Goal: Information Seeking & Learning: Learn about a topic

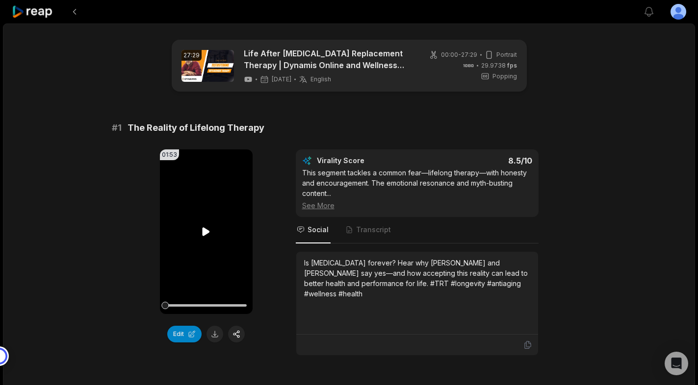
click at [243, 245] on video "Your browser does not support mp4 format." at bounding box center [206, 232] width 93 height 165
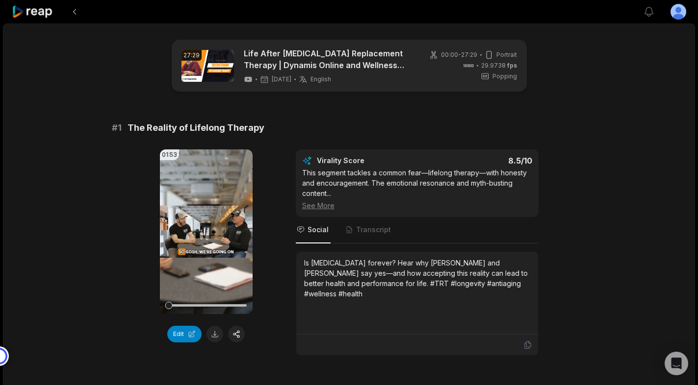
click at [203, 238] on video "Your browser does not support mp4 format." at bounding box center [206, 232] width 93 height 165
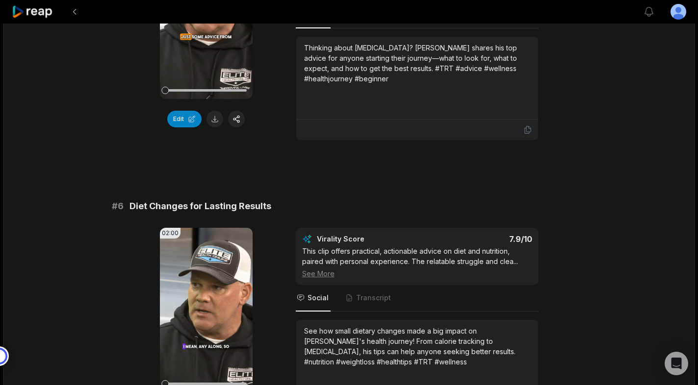
scroll to position [1412, 0]
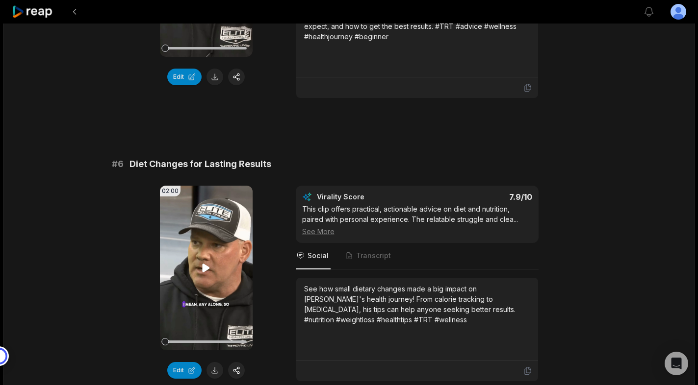
click at [206, 262] on icon at bounding box center [206, 268] width 12 height 12
drag, startPoint x: 128, startPoint y: 153, endPoint x: 276, endPoint y: 150, distance: 147.1
click at [276, 157] on div "# 6 Diet Changes for Lasting Results" at bounding box center [349, 164] width 475 height 14
copy span "Diet Changes for Lasting Results"
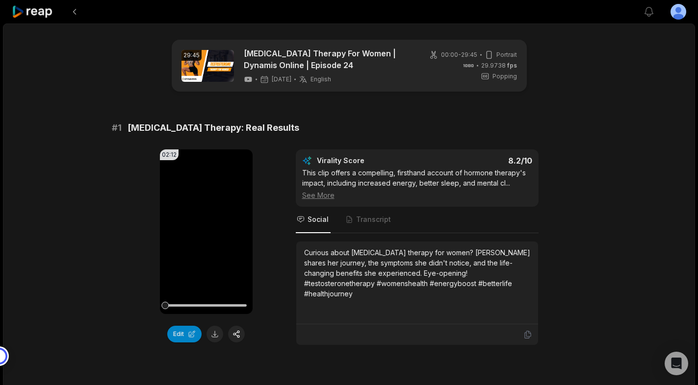
click at [267, 185] on div "02:12 Your browser does not support mp4 format. Edit Virality Score 8.2 /10 Thi…" at bounding box center [349, 248] width 475 height 196
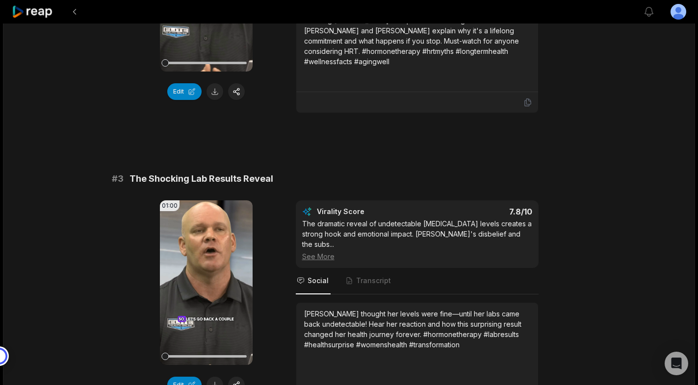
scroll to position [1426, 0]
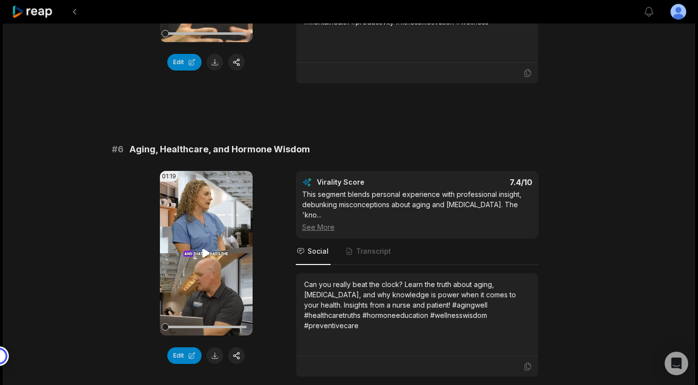
click at [203, 249] on icon at bounding box center [206, 253] width 7 height 8
click at [206, 248] on icon at bounding box center [206, 254] width 12 height 12
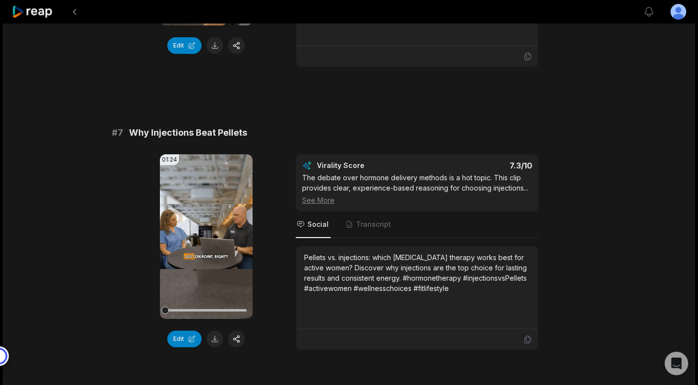
scroll to position [1743, 0]
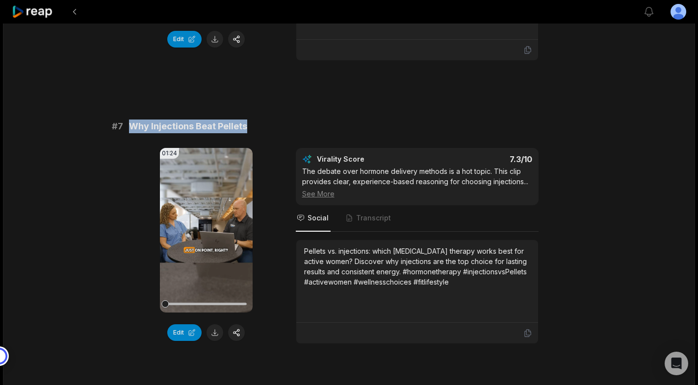
drag, startPoint x: 128, startPoint y: 114, endPoint x: 249, endPoint y: 121, distance: 120.8
click at [249, 121] on div "# 7 Why Injections Beat Pellets" at bounding box center [349, 127] width 475 height 14
copy span "Why Injections Beat Pellets"
click at [572, 257] on div "01:24 Your browser does not support mp4 format. Edit Virality Score 7.3 /10 The…" at bounding box center [349, 246] width 475 height 196
drag, startPoint x: 253, startPoint y: 115, endPoint x: 130, endPoint y: 113, distance: 123.1
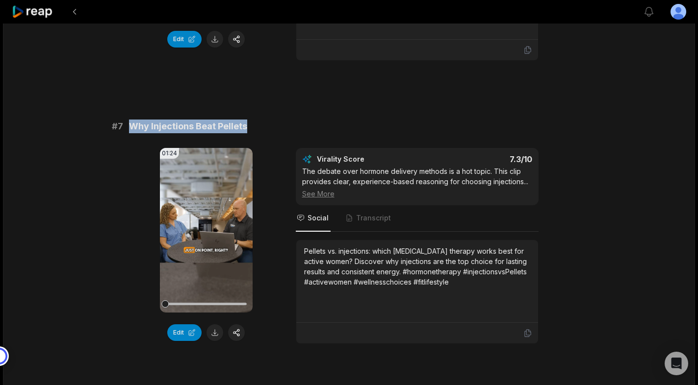
click at [130, 120] on div "# 7 Why Injections Beat Pellets" at bounding box center [349, 127] width 475 height 14
copy span "Why Injections Beat Pellets"
click at [526, 330] on icon at bounding box center [527, 333] width 6 height 7
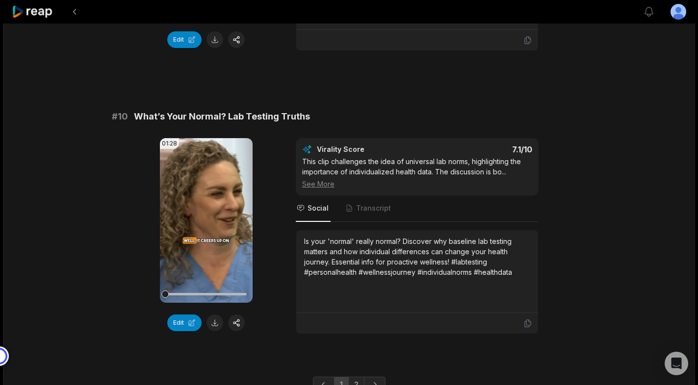
scroll to position [2639, 0]
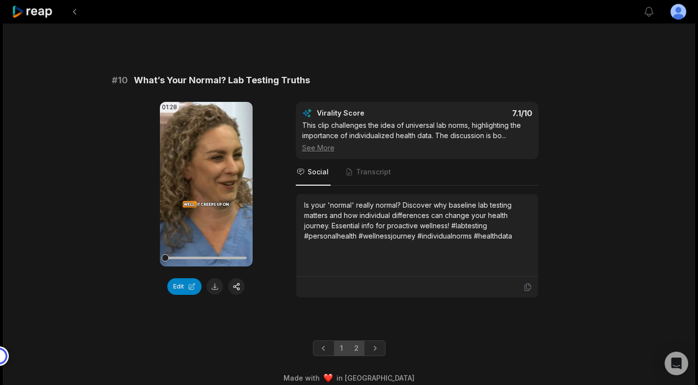
click at [354, 341] on link "2" at bounding box center [356, 349] width 16 height 16
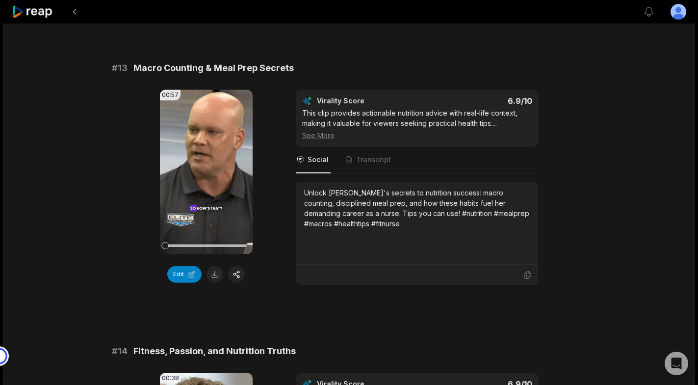
scroll to position [808, 0]
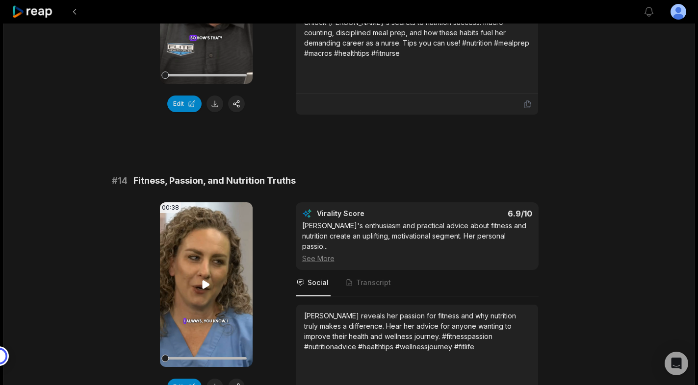
click at [208, 279] on icon at bounding box center [206, 285] width 12 height 12
click at [207, 279] on icon at bounding box center [206, 285] width 12 height 12
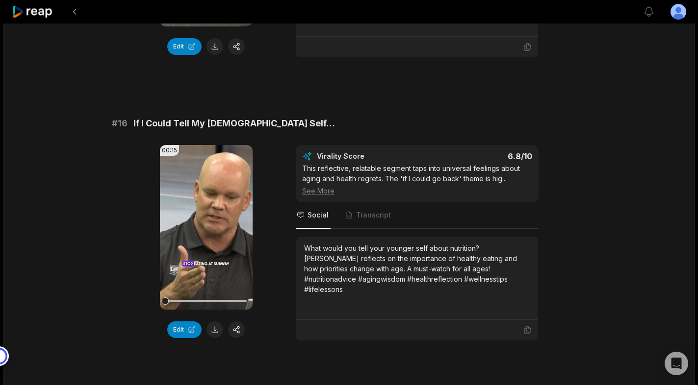
scroll to position [1443, 0]
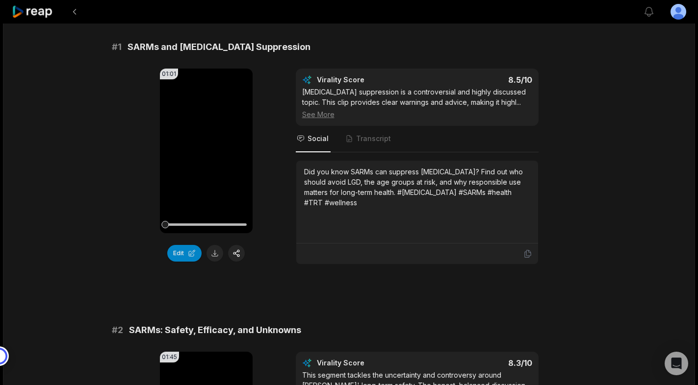
scroll to position [83, 0]
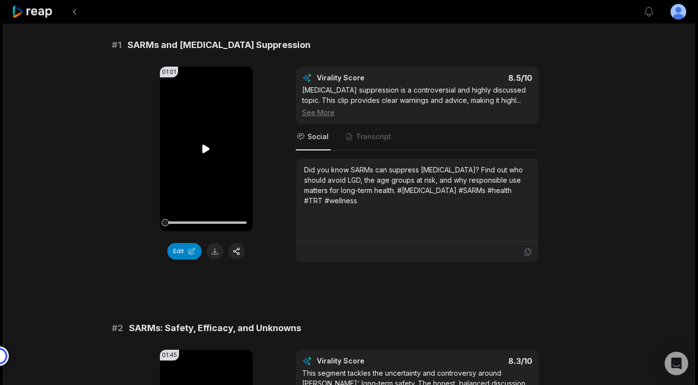
click at [265, 155] on div "01:01 Your browser does not support mp4 format. Edit Virality Score 8.5 /10 Tes…" at bounding box center [349, 165] width 475 height 196
click at [207, 148] on icon at bounding box center [206, 149] width 7 height 8
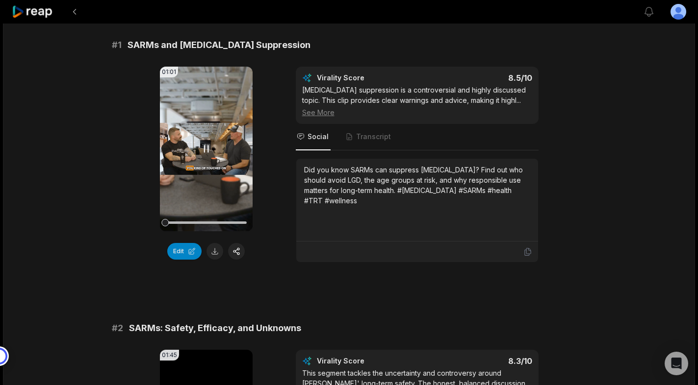
click at [206, 149] on icon at bounding box center [206, 149] width 12 height 12
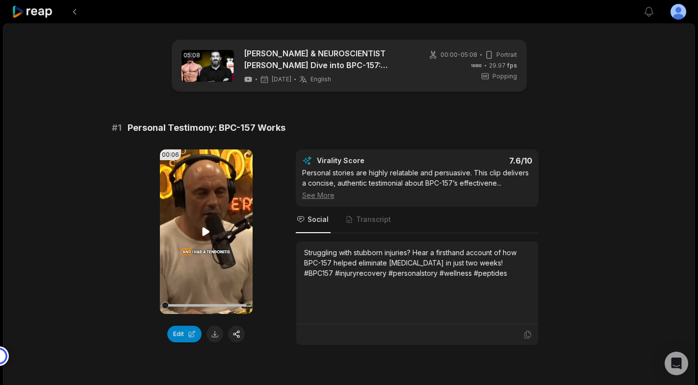
click at [205, 233] on icon at bounding box center [206, 232] width 7 height 8
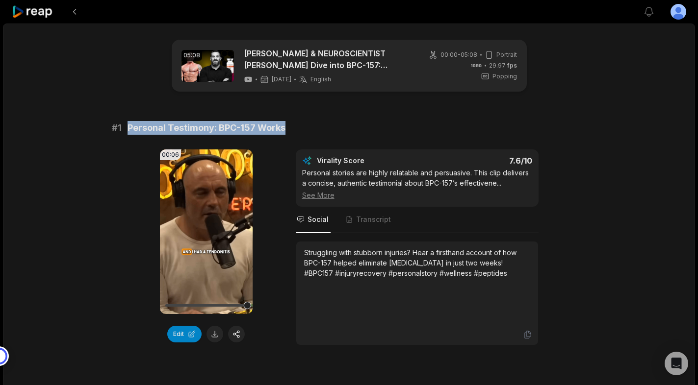
drag, startPoint x: 127, startPoint y: 126, endPoint x: 289, endPoint y: 128, distance: 161.8
click at [289, 128] on div "# 1 Personal Testimony: BPC-157 Works" at bounding box center [349, 128] width 475 height 14
copy span "Personal Testimony: BPC-157 Works"
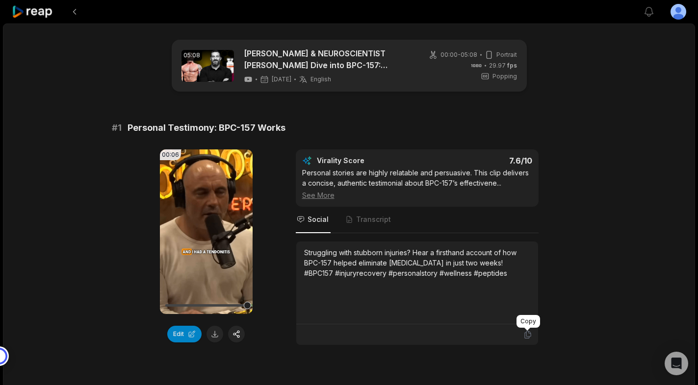
click at [527, 335] on icon at bounding box center [527, 334] width 9 height 9
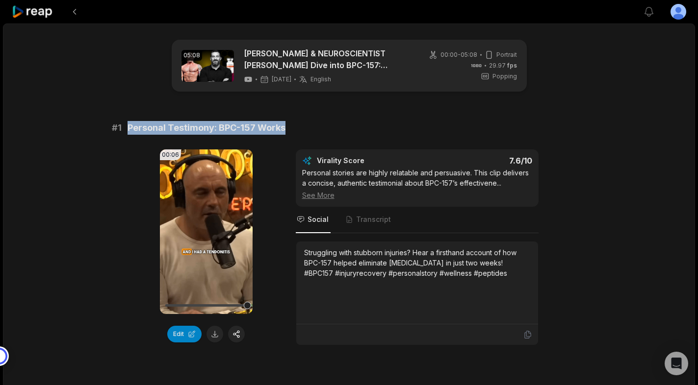
drag, startPoint x: 289, startPoint y: 130, endPoint x: 126, endPoint y: 127, distance: 163.3
click at [126, 127] on div "# 1 Personal Testimony: BPC-157 Works" at bounding box center [349, 128] width 475 height 14
copy span "Personal Testimony: BPC-157 Works"
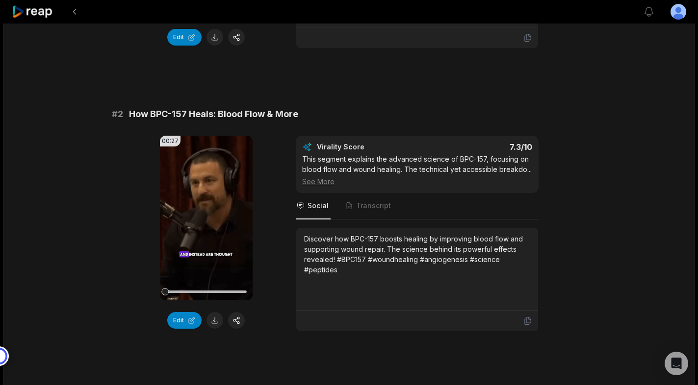
scroll to position [330, 0]
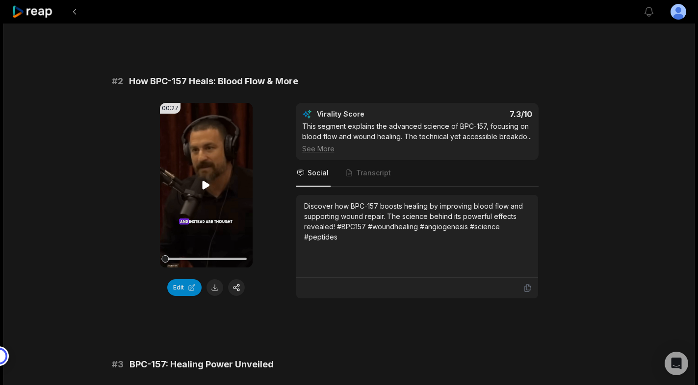
click at [206, 186] on icon at bounding box center [206, 185] width 7 height 8
click at [206, 184] on icon at bounding box center [206, 185] width 12 height 12
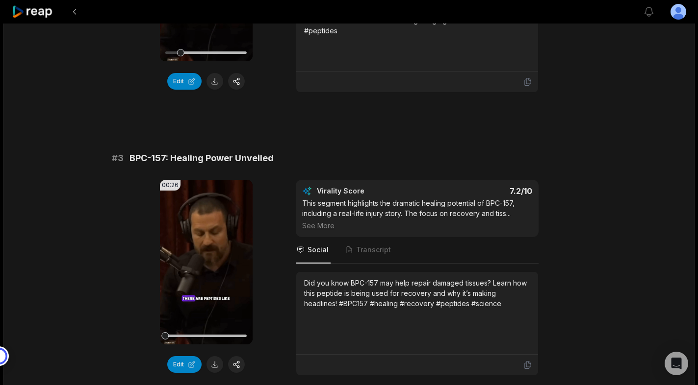
scroll to position [539, 0]
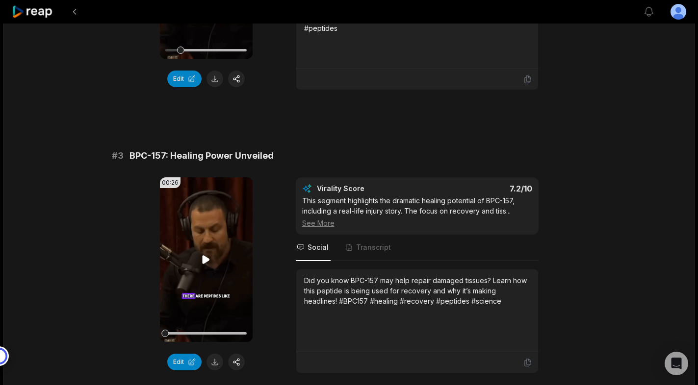
click at [206, 260] on icon at bounding box center [206, 259] width 7 height 8
click at [206, 260] on icon at bounding box center [206, 260] width 12 height 12
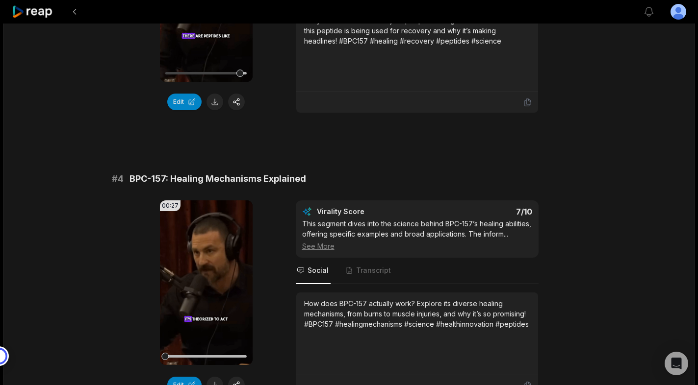
scroll to position [846, 0]
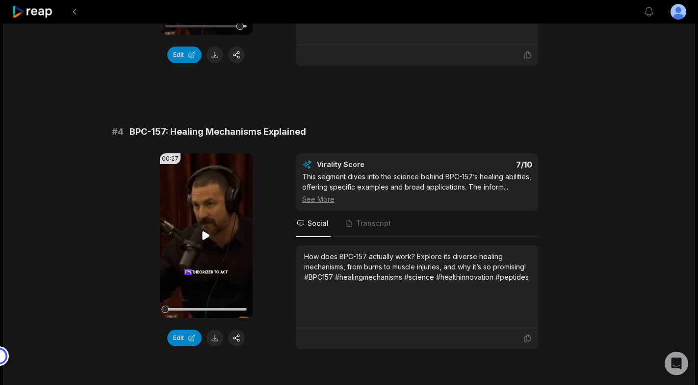
click at [205, 231] on icon at bounding box center [206, 236] width 12 height 12
click at [206, 232] on icon at bounding box center [206, 236] width 12 height 12
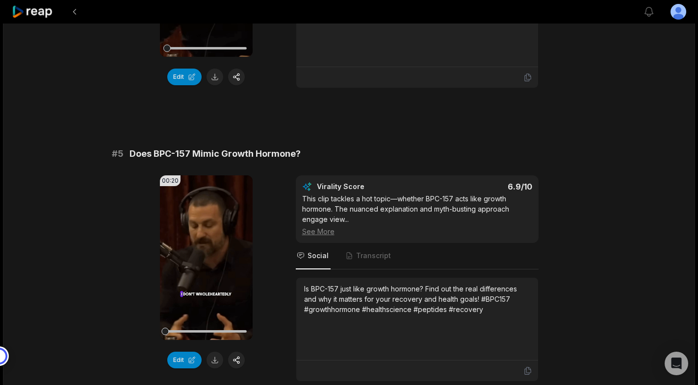
scroll to position [1148, 0]
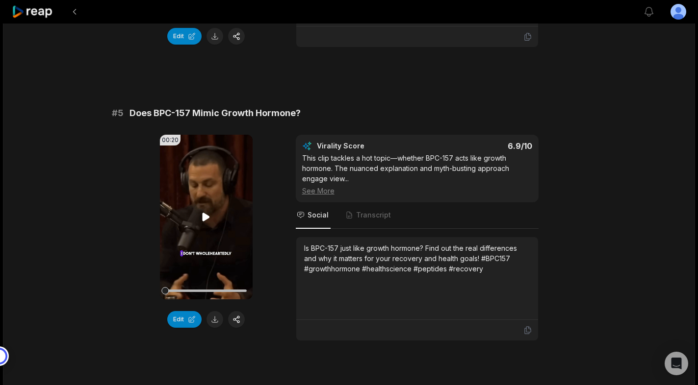
click at [205, 216] on icon at bounding box center [206, 217] width 7 height 8
click at [205, 216] on icon at bounding box center [206, 217] width 12 height 12
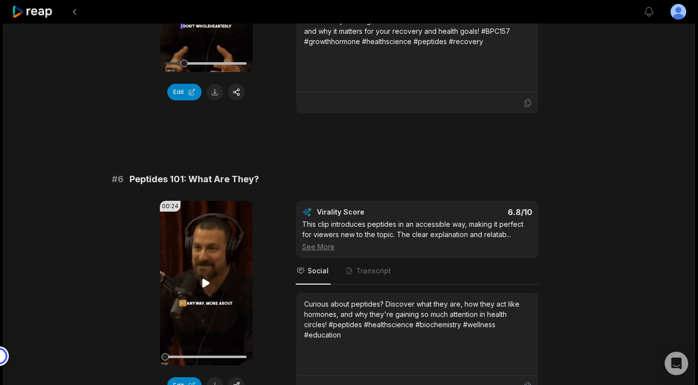
scroll to position [1408, 0]
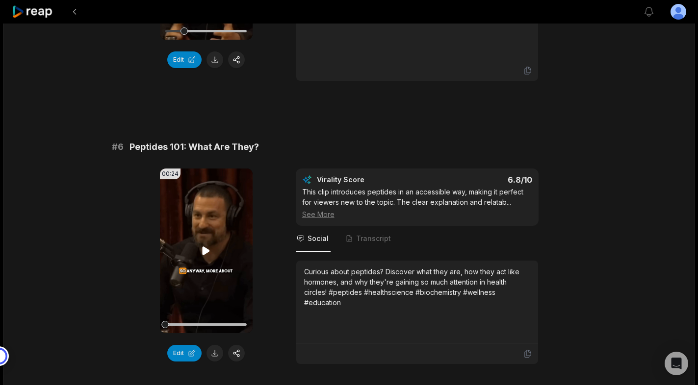
click at [206, 248] on icon at bounding box center [206, 251] width 12 height 12
drag, startPoint x: 127, startPoint y: 147, endPoint x: 261, endPoint y: 152, distance: 134.0
click at [261, 152] on div "# 6 Peptides 101: What Are They?" at bounding box center [349, 147] width 475 height 14
copy span "Peptides 101: What Are They?"
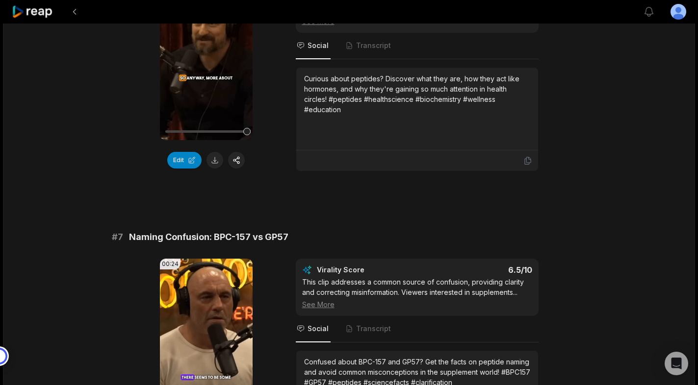
scroll to position [1672, 0]
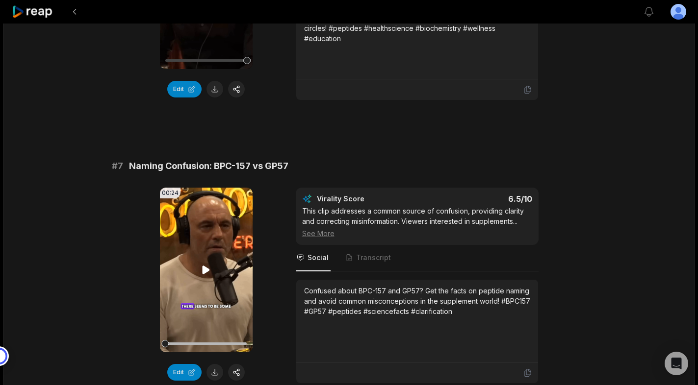
click at [204, 271] on icon at bounding box center [206, 270] width 7 height 8
click at [204, 271] on icon at bounding box center [206, 270] width 4 height 6
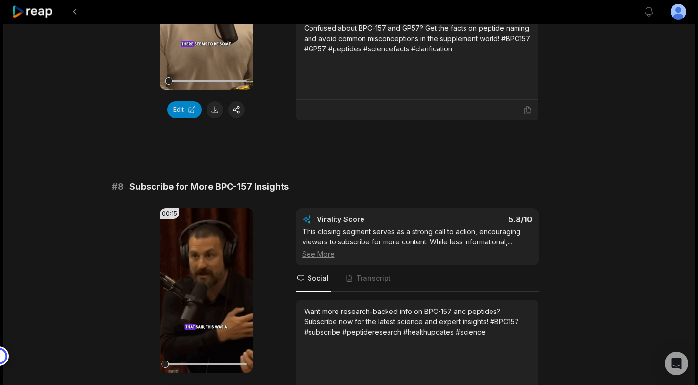
scroll to position [1988, 0]
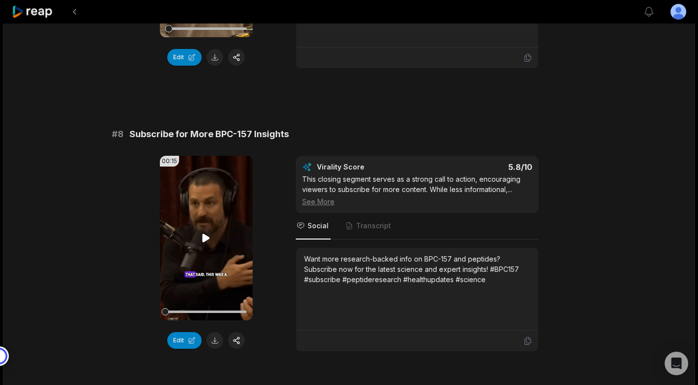
click at [208, 235] on icon at bounding box center [206, 238] width 12 height 12
click at [208, 235] on icon at bounding box center [206, 238] width 4 height 6
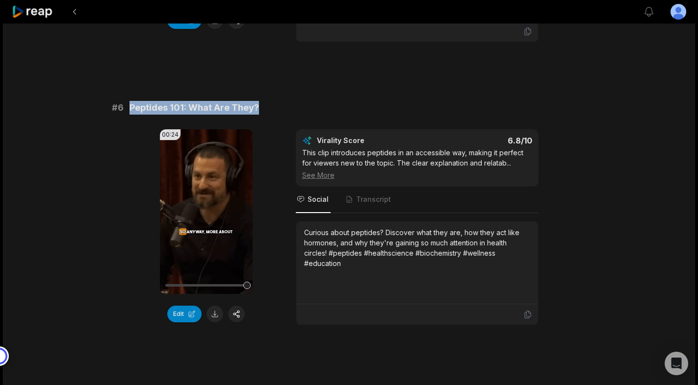
scroll to position [1445, 0]
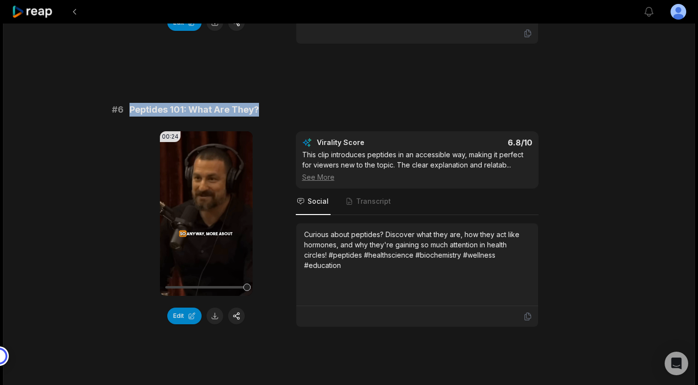
copy span "Peptides 101: What Are They?"
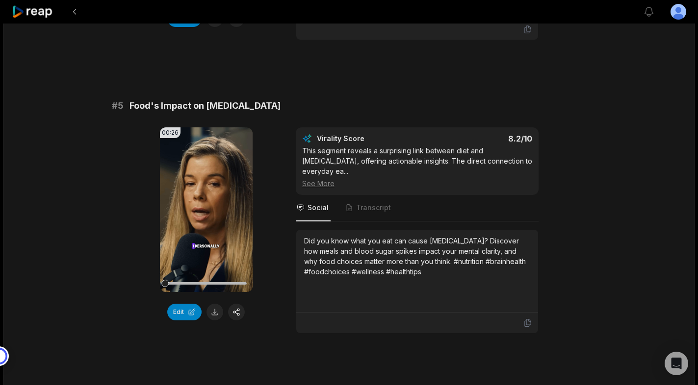
scroll to position [1222, 0]
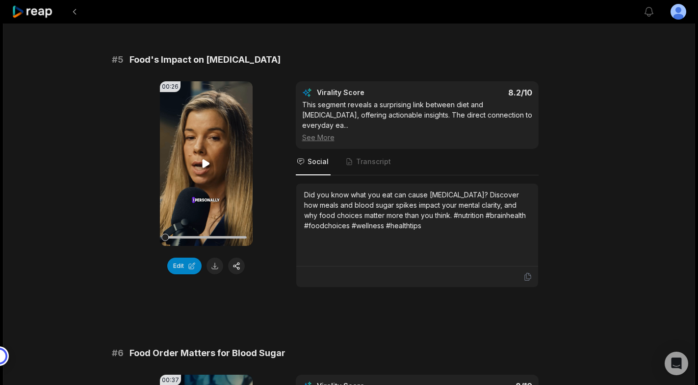
click at [204, 162] on icon at bounding box center [206, 163] width 7 height 8
click at [204, 162] on icon at bounding box center [206, 163] width 4 height 6
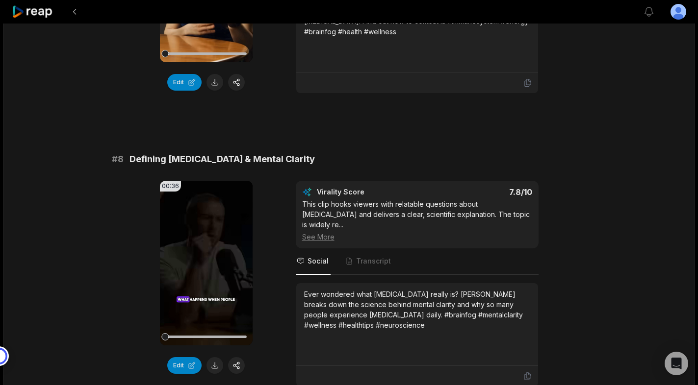
scroll to position [1996, 0]
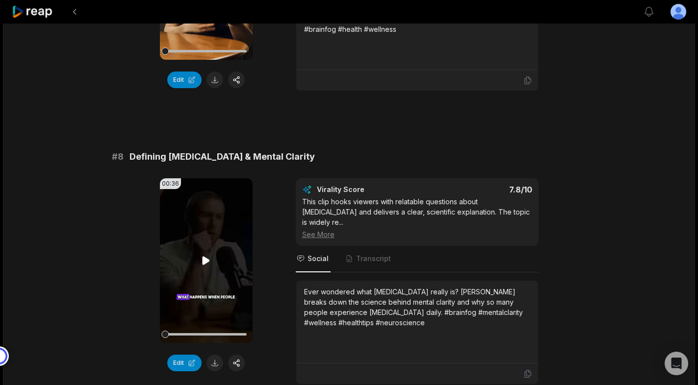
click at [203, 256] on icon at bounding box center [206, 260] width 7 height 8
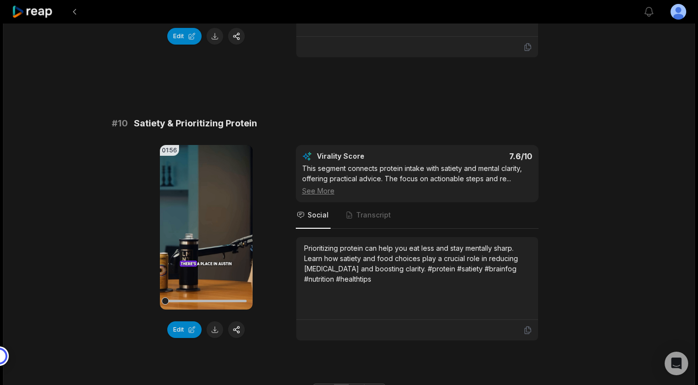
scroll to position [2639, 0]
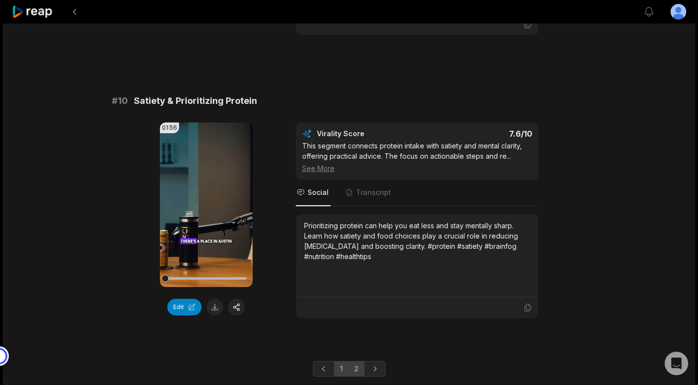
click at [355, 361] on link "2" at bounding box center [356, 369] width 16 height 16
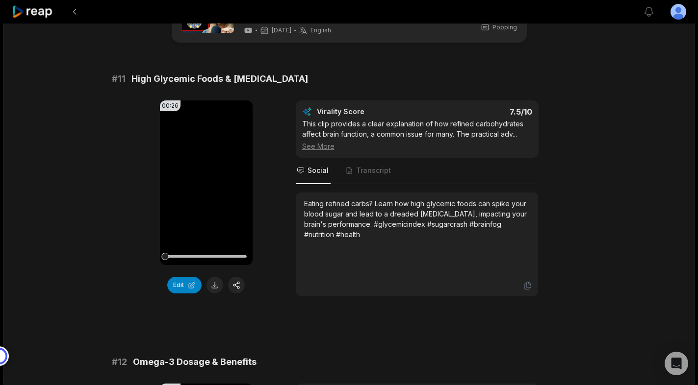
scroll to position [177, 0]
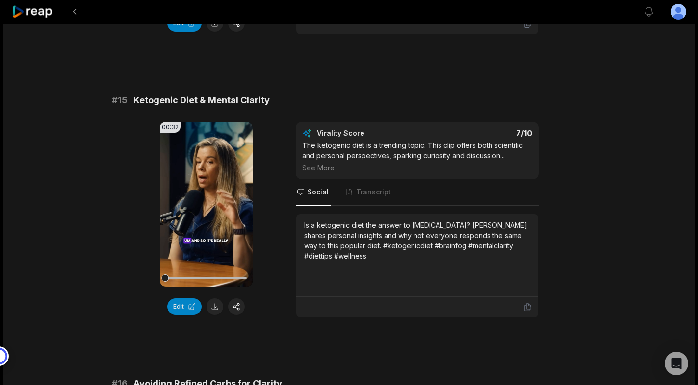
scroll to position [1485, 0]
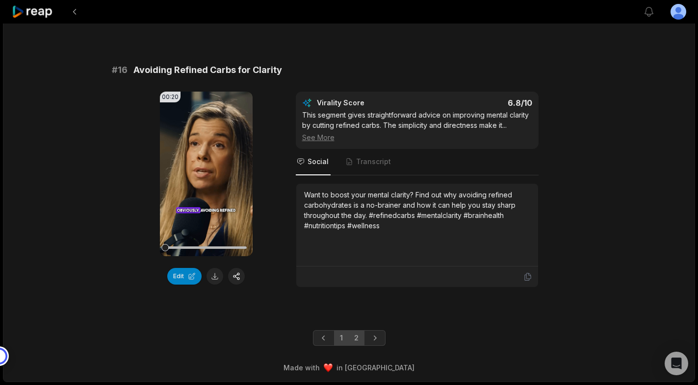
click at [342, 335] on link "1" at bounding box center [341, 338] width 15 height 16
